Goal: Check status: Check status

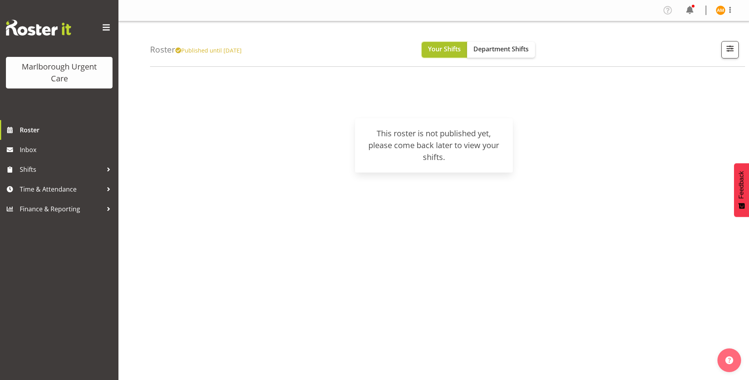
click at [435, 49] on button "Your Shifts" at bounding box center [444, 50] width 45 height 16
click at [37, 128] on span "Roster" at bounding box center [67, 130] width 95 height 12
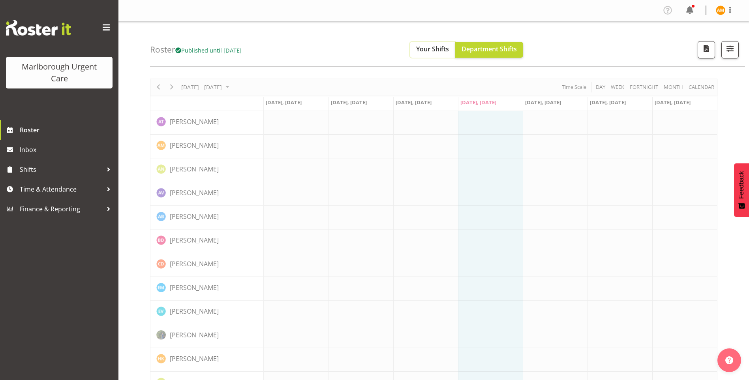
click at [438, 51] on span "Your Shifts" at bounding box center [432, 49] width 33 height 9
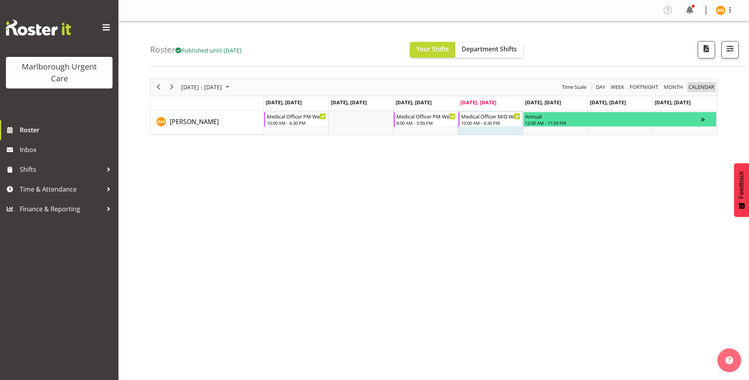
click at [694, 86] on span "calendar" at bounding box center [701, 87] width 27 height 10
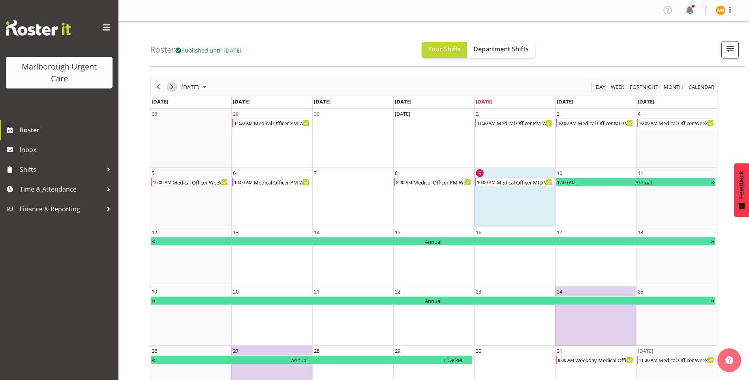
click at [176, 87] on span "Next" at bounding box center [171, 87] width 9 height 10
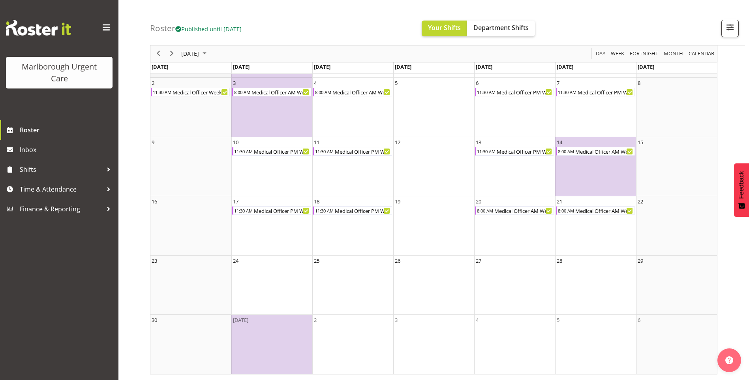
scroll to position [90, 0]
